Goal: Information Seeking & Learning: Learn about a topic

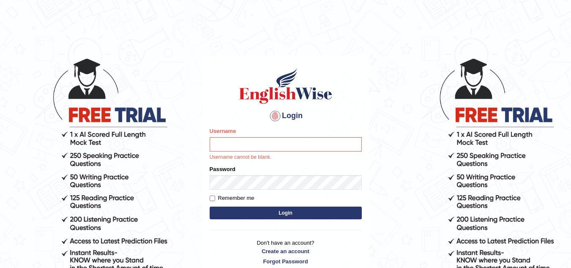
click at [231, 148] on input "Username" at bounding box center [286, 144] width 152 height 14
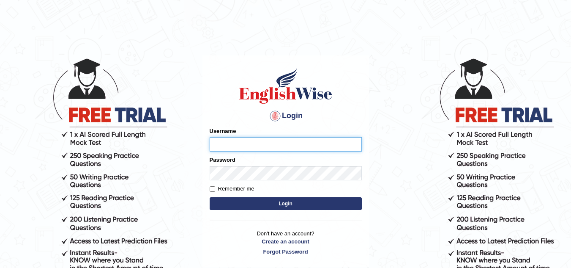
type input "isuruchinthaka"
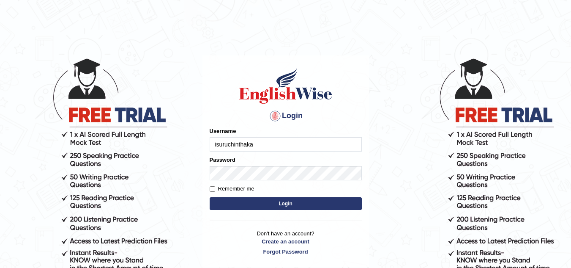
click at [279, 143] on input "isuruchinthaka" at bounding box center [286, 144] width 152 height 14
click at [285, 202] on button "Login" at bounding box center [286, 203] width 152 height 13
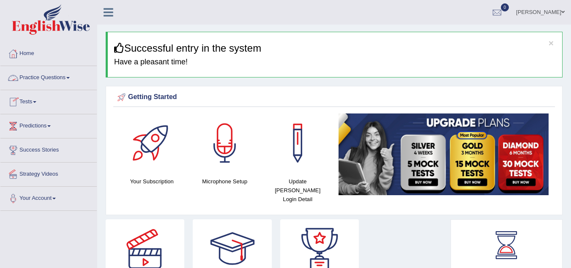
click at [65, 81] on link "Practice Questions" at bounding box center [48, 76] width 96 height 21
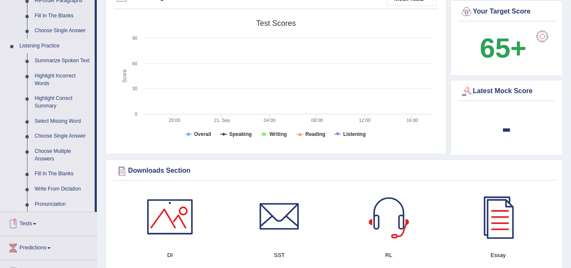
scroll to position [329, 0]
click at [58, 174] on link "Fill In The Blanks" at bounding box center [63, 174] width 64 height 15
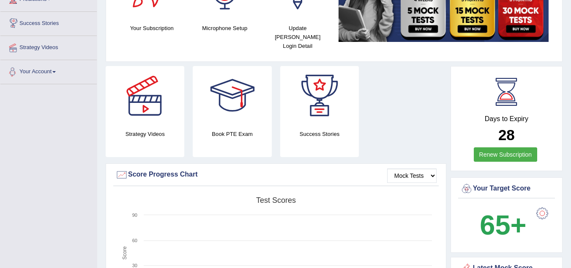
scroll to position [192, 0]
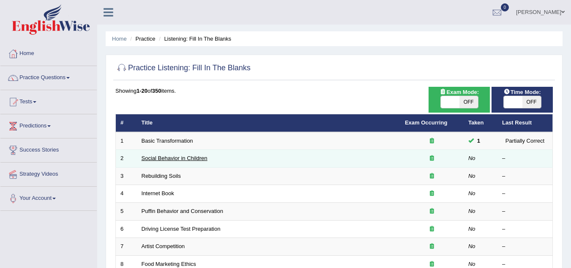
click at [189, 159] on link "Social Behavior in Children" at bounding box center [175, 158] width 66 height 6
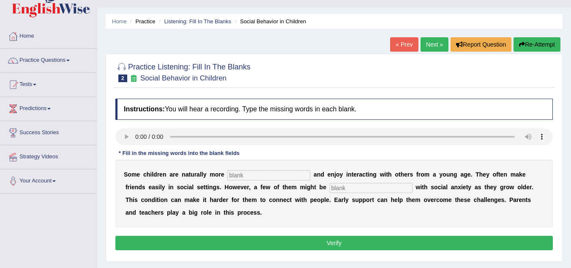
scroll to position [18, 0]
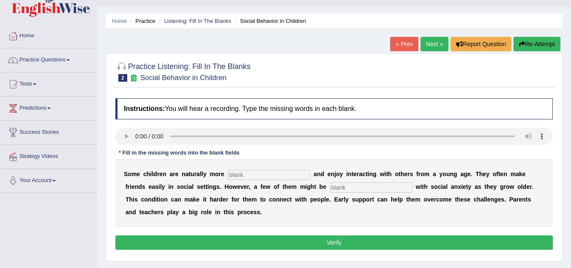
click at [252, 172] on input "text" at bounding box center [268, 175] width 83 height 10
click at [287, 172] on input "text" at bounding box center [268, 175] width 83 height 10
type input "sociable"
click at [350, 181] on div "S o m e c h i l d r e n a r e n a t u r a l l y m o r e sociable a n d e n j o …" at bounding box center [334, 193] width 438 height 68
click at [349, 188] on input "text" at bounding box center [371, 187] width 83 height 10
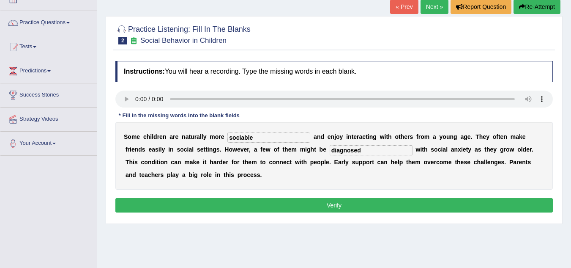
scroll to position [55, 0]
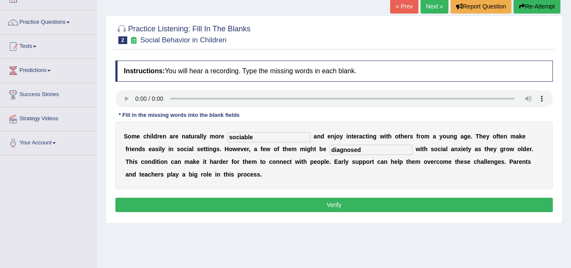
type input "diagnosed"
click at [318, 206] on button "Verify" at bounding box center [334, 204] width 438 height 14
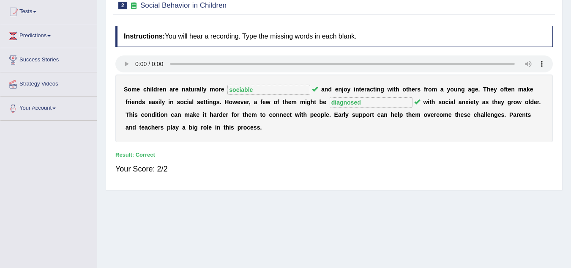
scroll to position [0, 0]
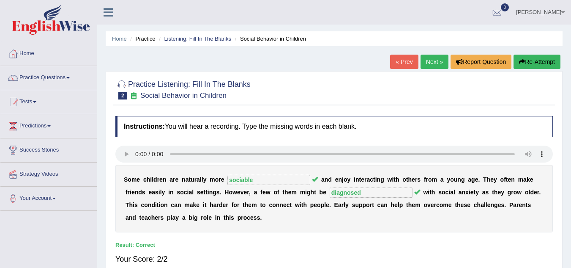
click at [70, 76] on link "Practice Questions" at bounding box center [48, 76] width 96 height 21
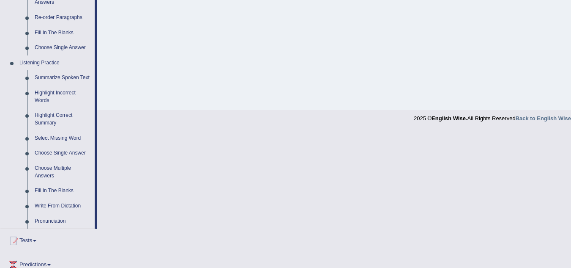
scroll to position [313, 0]
click at [71, 204] on link "Write From Dictation" at bounding box center [63, 205] width 64 height 15
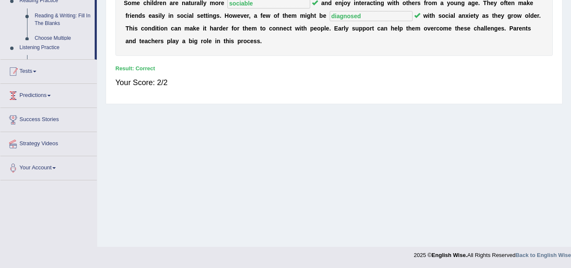
scroll to position [144, 0]
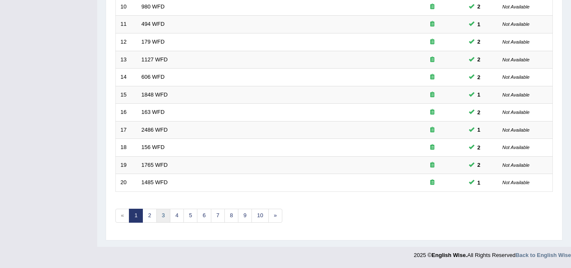
click at [161, 219] on link "3" at bounding box center [163, 215] width 14 height 14
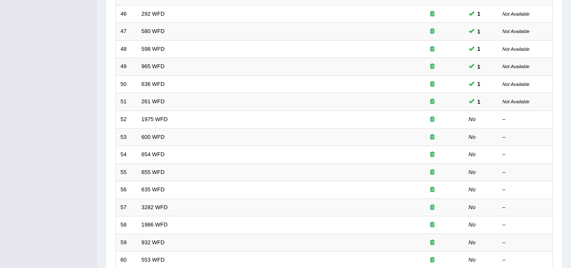
scroll to position [214, 0]
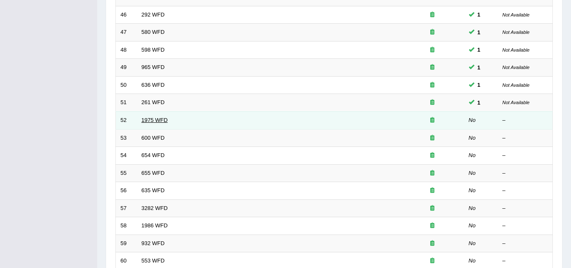
click at [149, 120] on link "1975 WFD" at bounding box center [155, 120] width 26 height 6
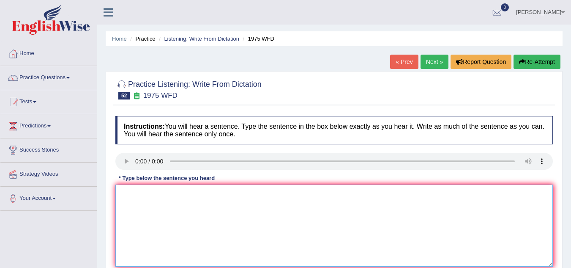
click at [149, 220] on textarea at bounding box center [334, 225] width 438 height 82
click at [125, 194] on textarea "hi annali false promise" at bounding box center [334, 225] width 438 height 82
click at [146, 195] on textarea "his annali false promise" at bounding box center [334, 225] width 438 height 82
click at [162, 223] on textarea "his annalistudy appears to becom false promise" at bounding box center [334, 225] width 438 height 82
click at [143, 194] on textarea "his annalistudy eappears to becom false promise" at bounding box center [334, 225] width 438 height 82
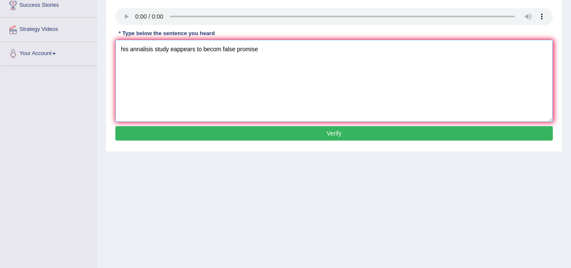
scroll to position [145, 0]
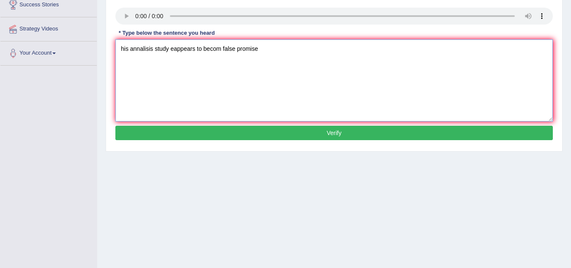
click at [173, 51] on textarea "his annalisis study eappears to becom false promise" at bounding box center [334, 80] width 438 height 82
click at [218, 49] on textarea "his annalisis study appears to becom false promise" at bounding box center [334, 80] width 438 height 82
click at [258, 48] on textarea "his annalisis study appears to become false promise" at bounding box center [334, 80] width 438 height 82
click at [124, 48] on textarea "his annalisis study appears to become false promise." at bounding box center [334, 80] width 438 height 82
type textarea "His annalisis study appears to become false promise."
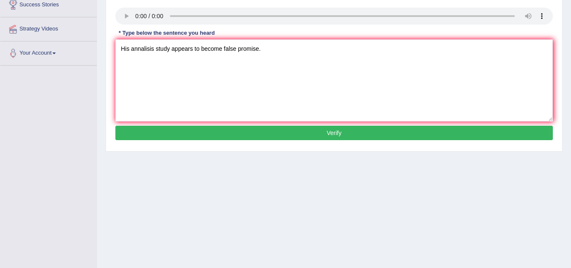
click at [246, 128] on button "Verify" at bounding box center [334, 133] width 438 height 14
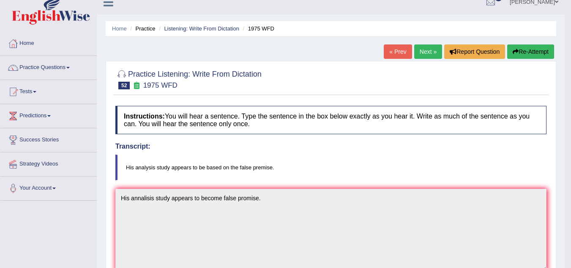
scroll to position [10, 0]
click at [419, 52] on link "Next »" at bounding box center [428, 52] width 28 height 14
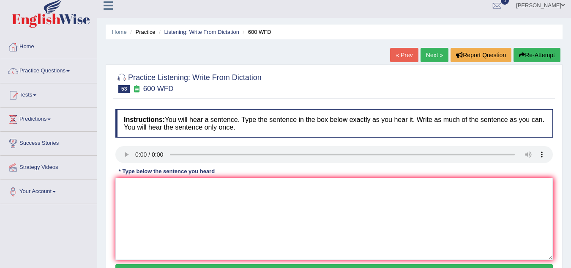
scroll to position [6, 0]
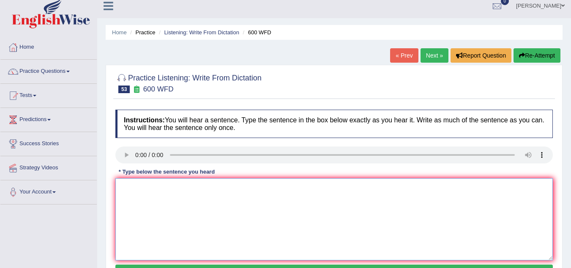
click at [142, 186] on textarea at bounding box center [334, 219] width 438 height 82
type textarea "c"
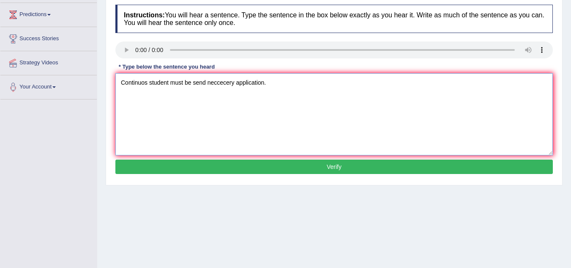
scroll to position [112, 0]
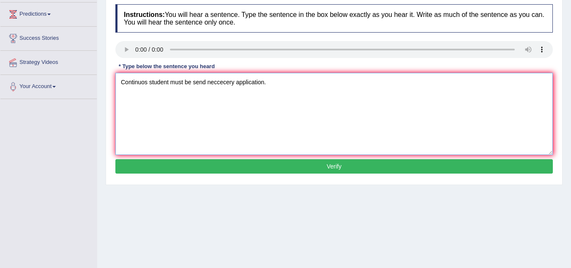
type textarea "Continuos student must be send neccecery application."
click at [191, 170] on button "Verify" at bounding box center [334, 166] width 438 height 14
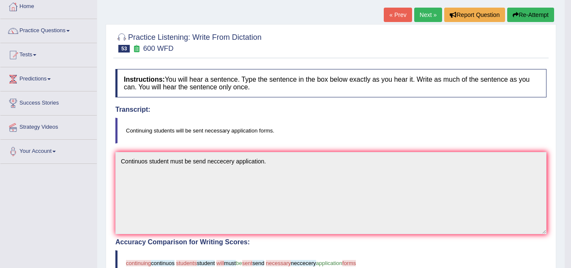
scroll to position [43, 0]
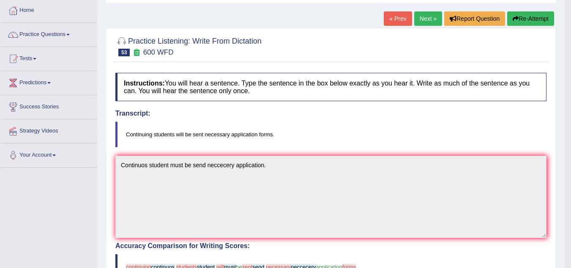
click at [429, 22] on link "Next »" at bounding box center [428, 18] width 28 height 14
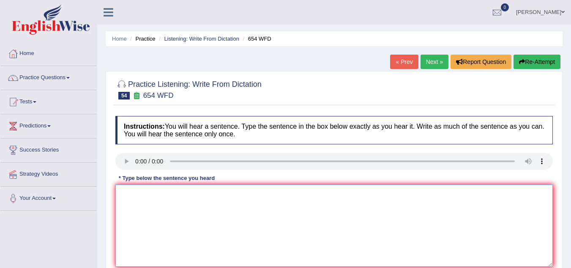
click at [133, 189] on textarea at bounding box center [334, 225] width 438 height 82
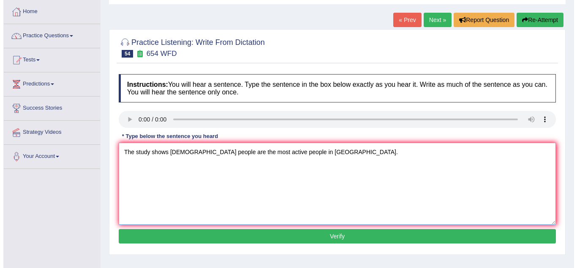
scroll to position [42, 0]
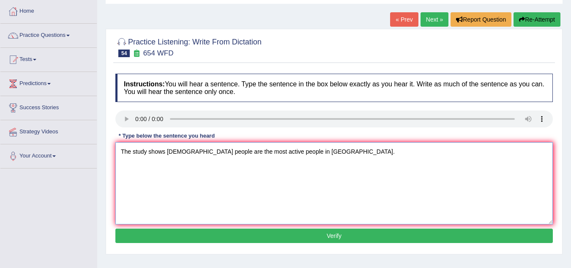
type textarea "The study shows [DEMOGRAPHIC_DATA] people are the most active people in [GEOGRA…"
click at [197, 236] on button "Verify" at bounding box center [334, 235] width 438 height 14
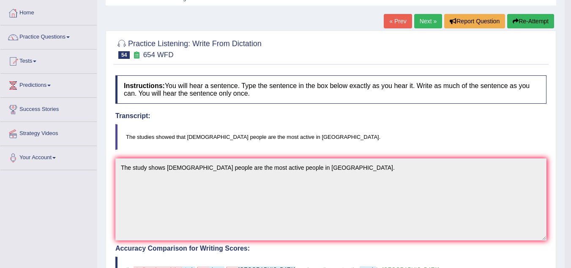
scroll to position [30, 0]
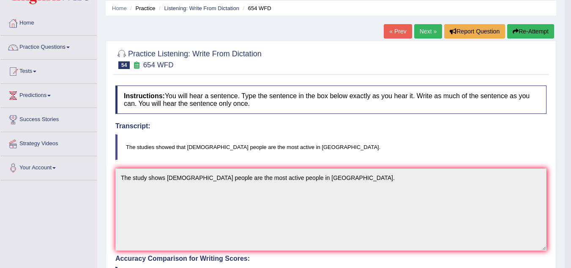
click at [427, 30] on link "Next »" at bounding box center [428, 31] width 28 height 14
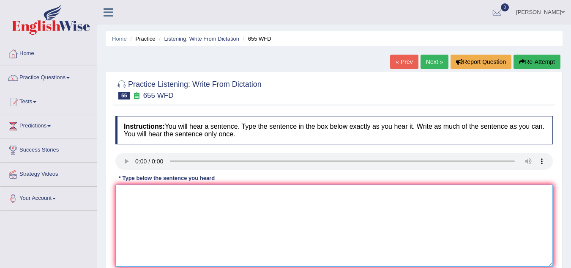
click at [151, 211] on textarea at bounding box center [334, 225] width 438 height 82
click at [215, 196] on textarea "The teacher observing include" at bounding box center [334, 225] width 438 height 82
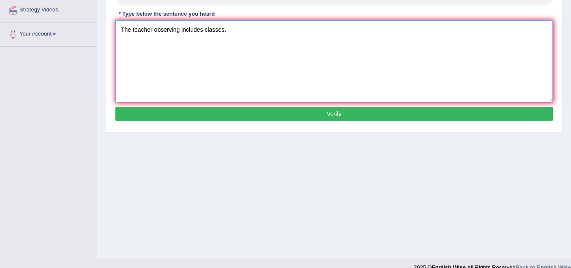
scroll to position [164, 0]
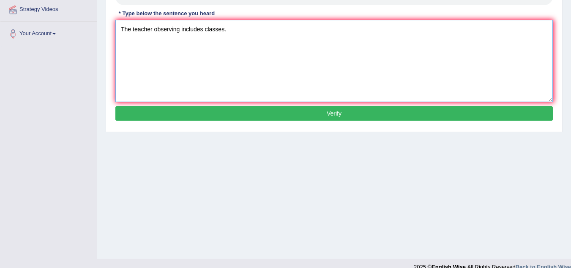
type textarea "The teacher observing includes classes."
click at [218, 115] on button "Verify" at bounding box center [334, 113] width 438 height 14
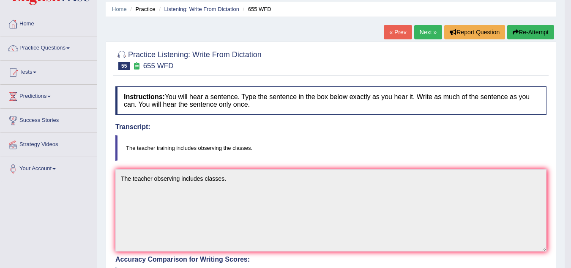
scroll to position [0, 0]
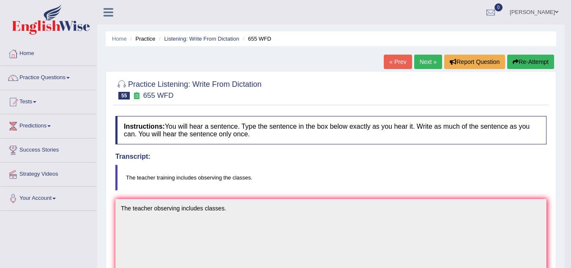
click at [426, 64] on link "Next »" at bounding box center [428, 62] width 28 height 14
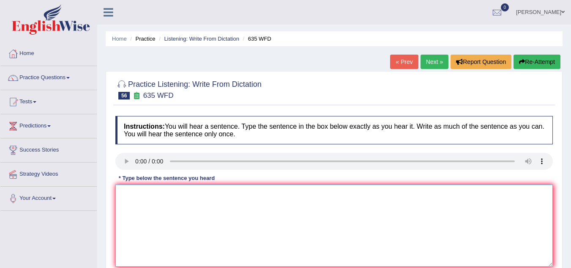
click at [150, 198] on textarea at bounding box center [334, 225] width 438 height 82
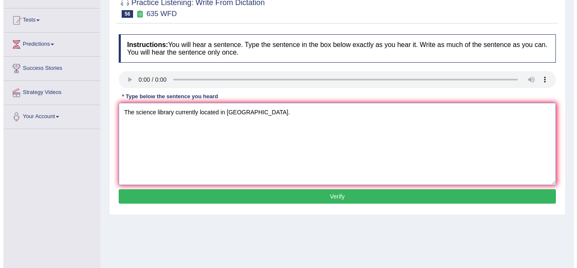
scroll to position [82, 0]
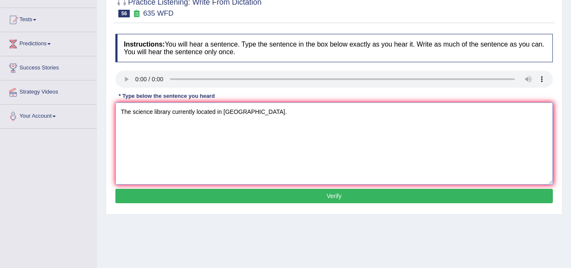
type textarea "The science library currently located in science library."
click at [263, 189] on button "Verify" at bounding box center [334, 196] width 438 height 14
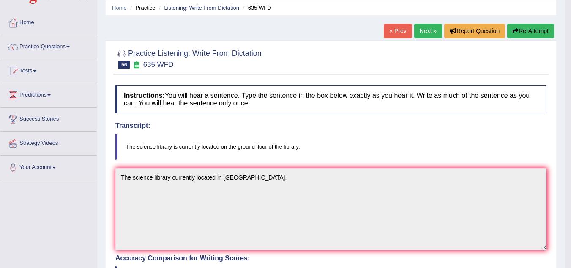
scroll to position [30, 0]
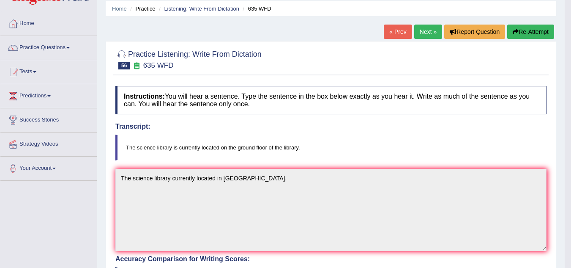
click at [432, 32] on link "Next »" at bounding box center [428, 32] width 28 height 14
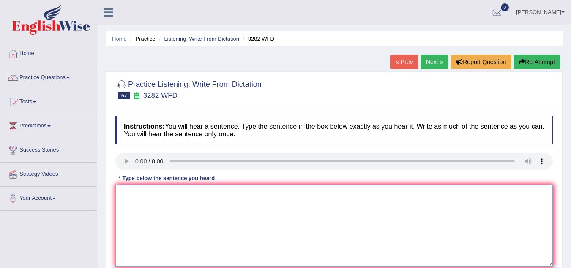
click at [139, 195] on textarea at bounding box center [334, 225] width 438 height 82
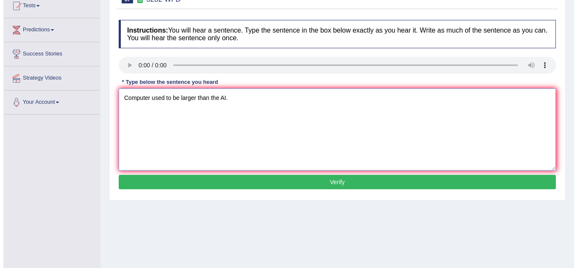
scroll to position [97, 0]
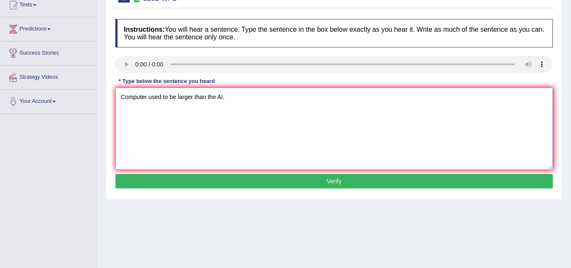
type textarea "Computer used to be larger than the AI."
click at [152, 185] on button "Verify" at bounding box center [334, 181] width 438 height 14
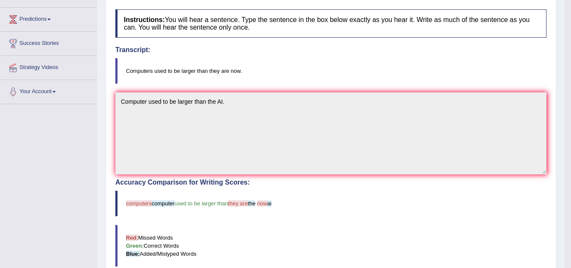
scroll to position [0, 0]
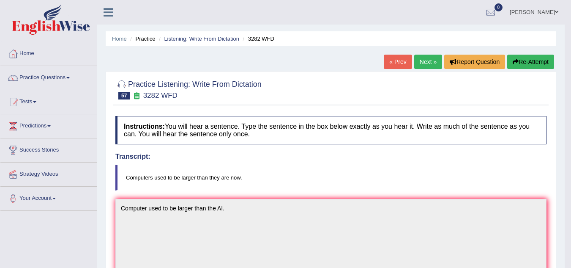
click at [423, 63] on link "Next »" at bounding box center [428, 62] width 28 height 14
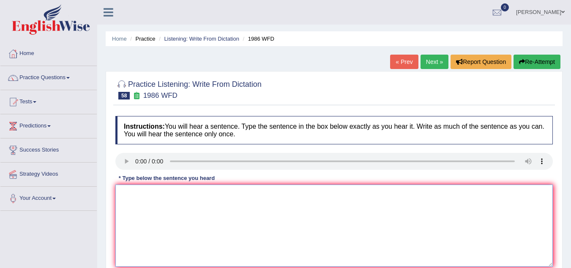
click at [151, 198] on textarea at bounding box center [334, 225] width 438 height 82
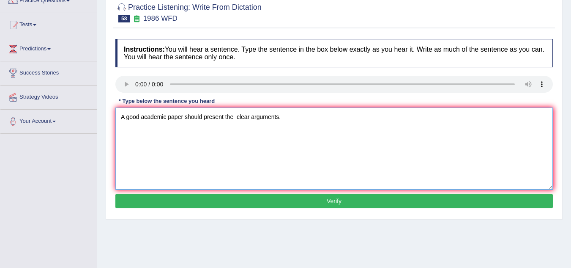
scroll to position [77, 0]
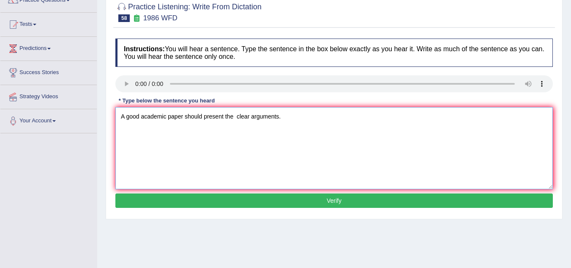
type textarea "A good academic paper should present the clear arguments."
click at [229, 200] on button "Verify" at bounding box center [334, 200] width 438 height 14
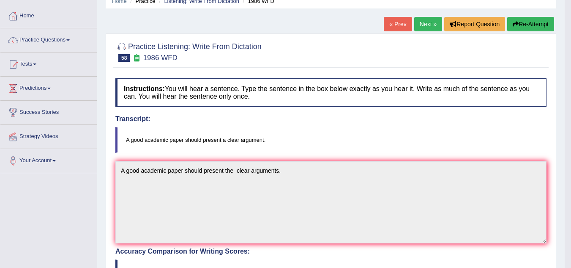
scroll to position [27, 0]
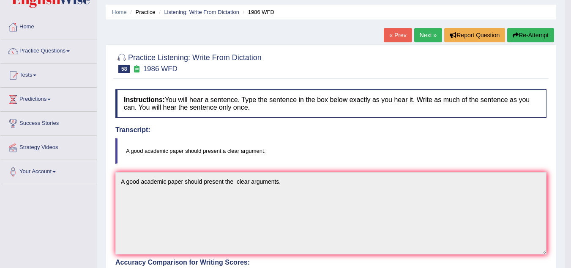
click at [417, 36] on link "Next »" at bounding box center [428, 35] width 28 height 14
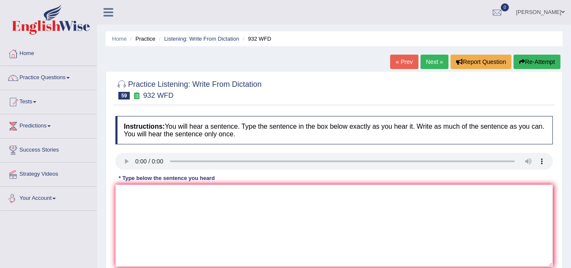
scroll to position [38, 0]
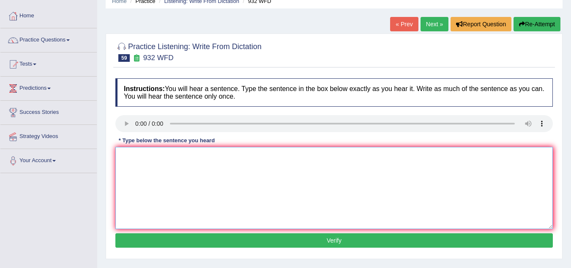
click at [140, 162] on textarea at bounding box center [334, 188] width 438 height 82
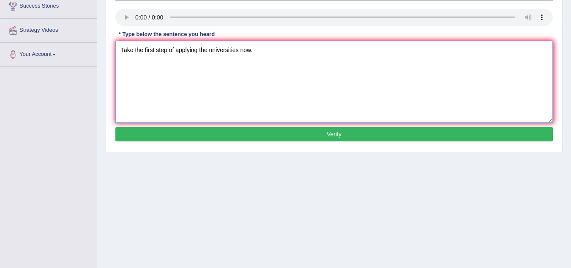
scroll to position [144, 0]
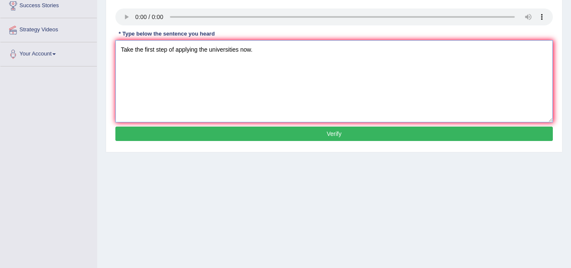
type textarea "Take the first step of applying the universities now."
click at [160, 137] on button "Verify" at bounding box center [334, 133] width 438 height 14
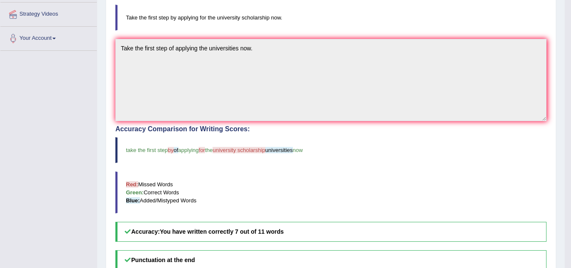
scroll to position [0, 0]
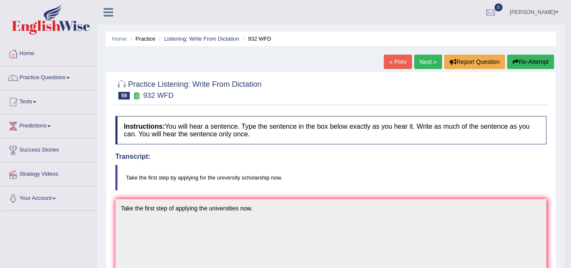
click at [433, 63] on link "Next »" at bounding box center [428, 62] width 28 height 14
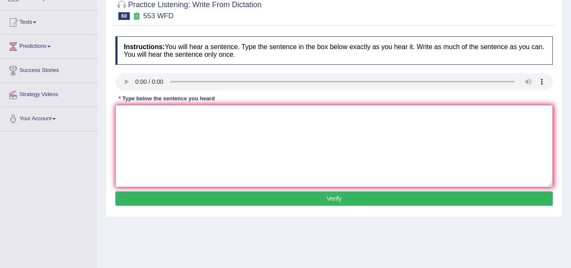
click at [269, 141] on textarea at bounding box center [334, 146] width 438 height 82
click at [134, 118] on textarea at bounding box center [334, 146] width 438 height 82
click at [118, 114] on textarea "unnessory use of plastic bottels" at bounding box center [334, 146] width 438 height 82
click at [200, 113] on textarea "water filters on campus unnessory use of plastic bottels" at bounding box center [334, 146] width 438 height 82
click at [208, 115] on textarea "water filters on campus unnesesory use of plastic bottels" at bounding box center [334, 146] width 438 height 82
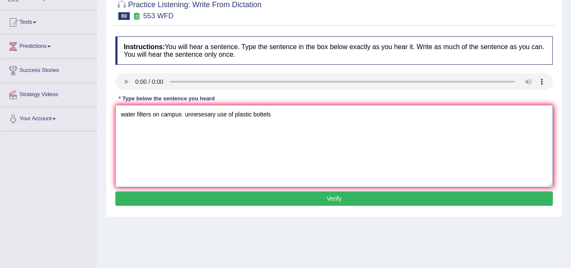
click at [273, 112] on textarea "water filters on campus unnesesary use of plastic bottels" at bounding box center [334, 146] width 438 height 82
click at [120, 113] on textarea "water filters on campus unnesesary use of plastic bottels." at bounding box center [334, 146] width 438 height 82
type textarea "Water filters on campus unnesesary use of plastic bottels."
click at [246, 200] on button "Verify" at bounding box center [334, 198] width 438 height 14
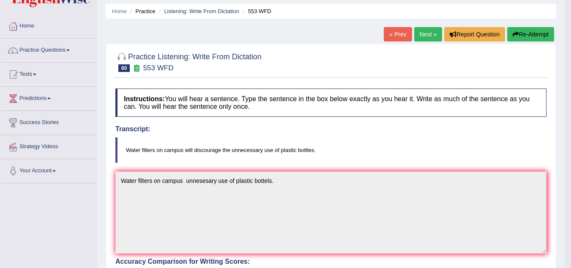
scroll to position [27, 0]
click at [427, 35] on link "Next »" at bounding box center [428, 34] width 28 height 14
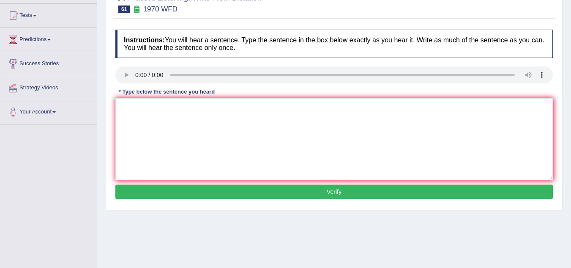
scroll to position [87, 0]
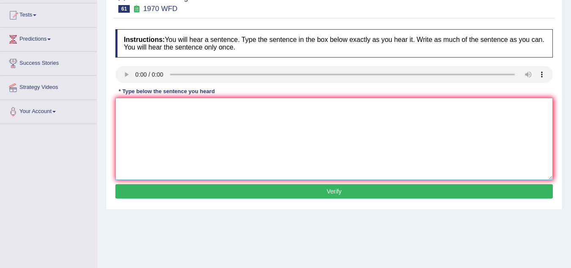
click at [145, 120] on textarea at bounding box center [334, 139] width 438 height 82
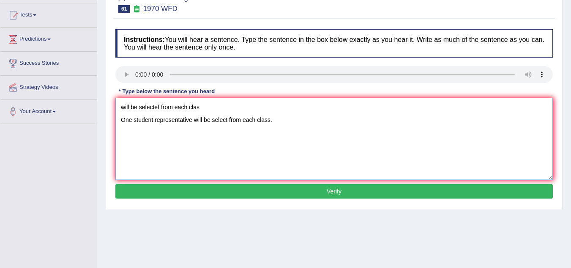
drag, startPoint x: 204, startPoint y: 107, endPoint x: 106, endPoint y: 96, distance: 98.8
click at [106, 96] on div "Practice Listening: Write From Dictation 61 1970 WFD Instructions: You will hea…" at bounding box center [334, 96] width 457 height 225
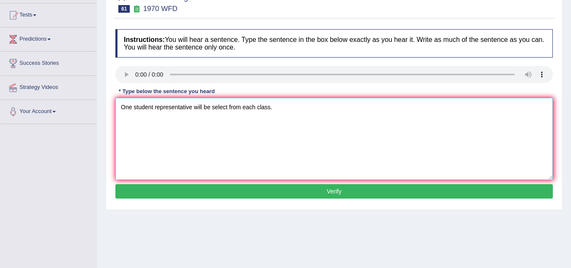
type textarea "One student representative will be select from each class."
click at [261, 191] on button "Verify" at bounding box center [334, 191] width 438 height 14
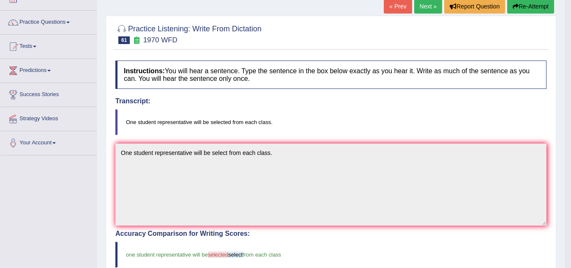
scroll to position [55, 0]
click at [429, 6] on link "Next »" at bounding box center [428, 7] width 28 height 14
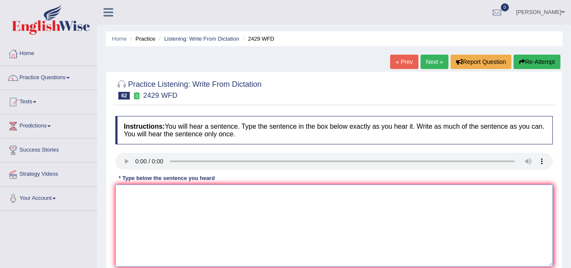
click at [146, 199] on textarea at bounding box center [334, 225] width 438 height 82
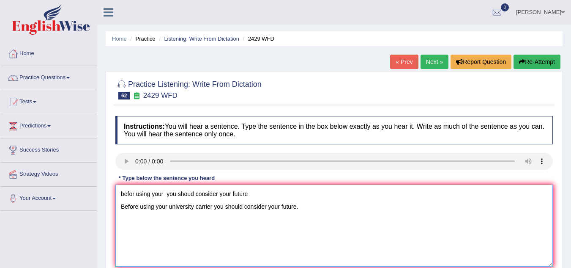
drag, startPoint x: 253, startPoint y: 188, endPoint x: 120, endPoint y: 195, distance: 132.5
click at [120, 195] on textarea "befor using your you shoud consider your future Before using your university ca…" at bounding box center [334, 225] width 438 height 82
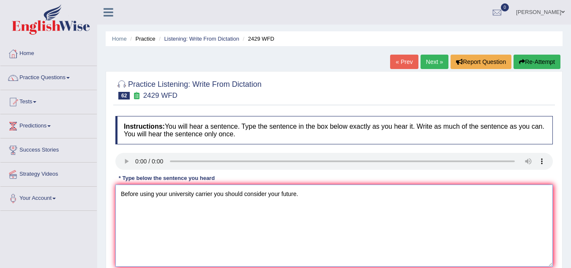
scroll to position [176, 0]
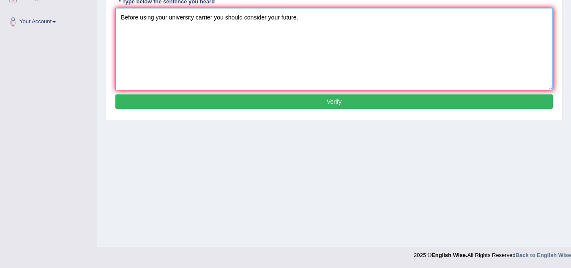
type textarea "Before using your university carrier you should consider your future."
click at [243, 99] on button "Verify" at bounding box center [334, 101] width 438 height 14
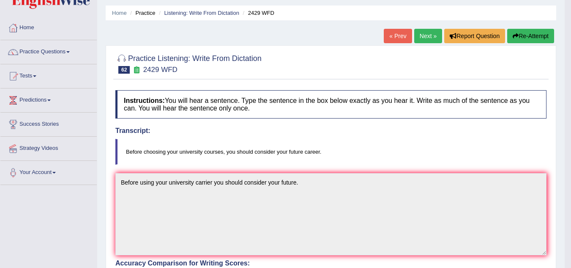
scroll to position [25, 0]
